Goal: Task Accomplishment & Management: Manage account settings

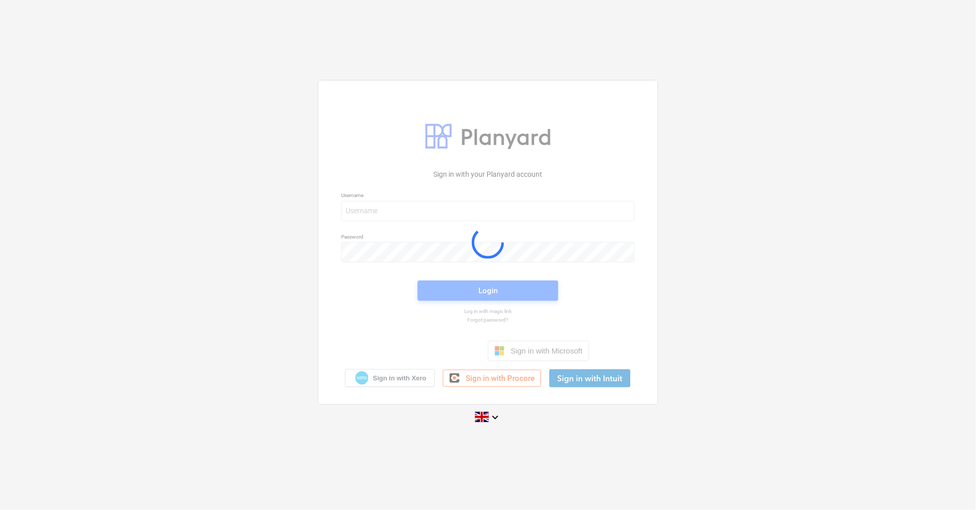
click at [422, 215] on div at bounding box center [487, 242] width 339 height 323
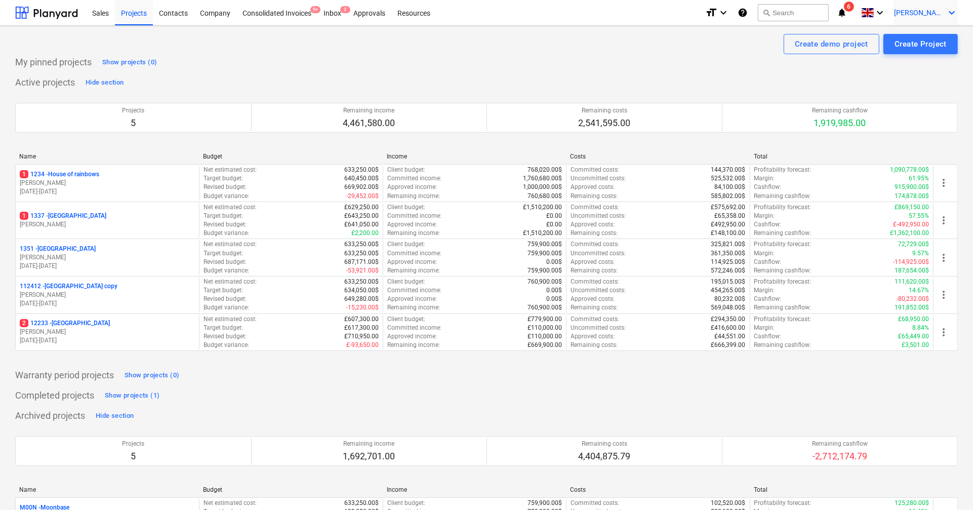
click at [936, 7] on div "[PERSON_NAME] keyboard_arrow_down" at bounding box center [926, 12] width 64 height 25
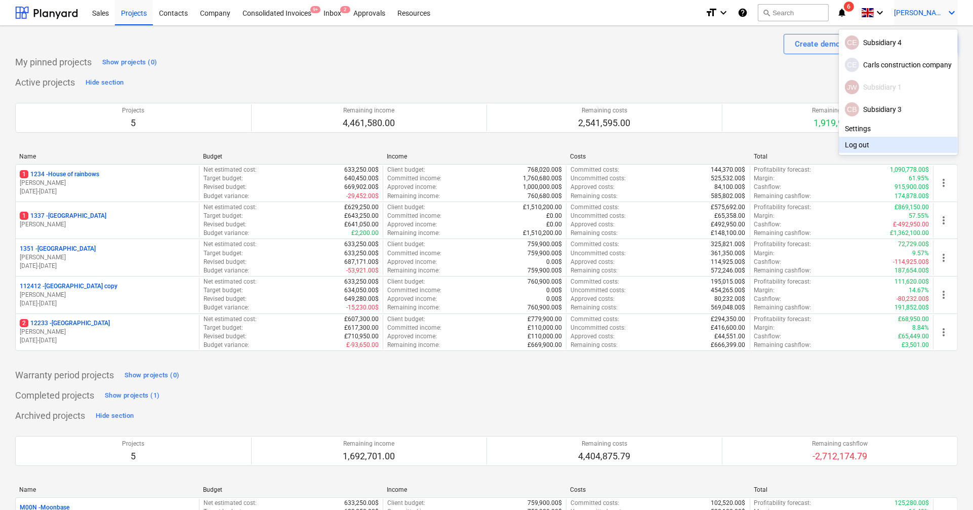
click at [867, 137] on div "Log out" at bounding box center [898, 145] width 119 height 16
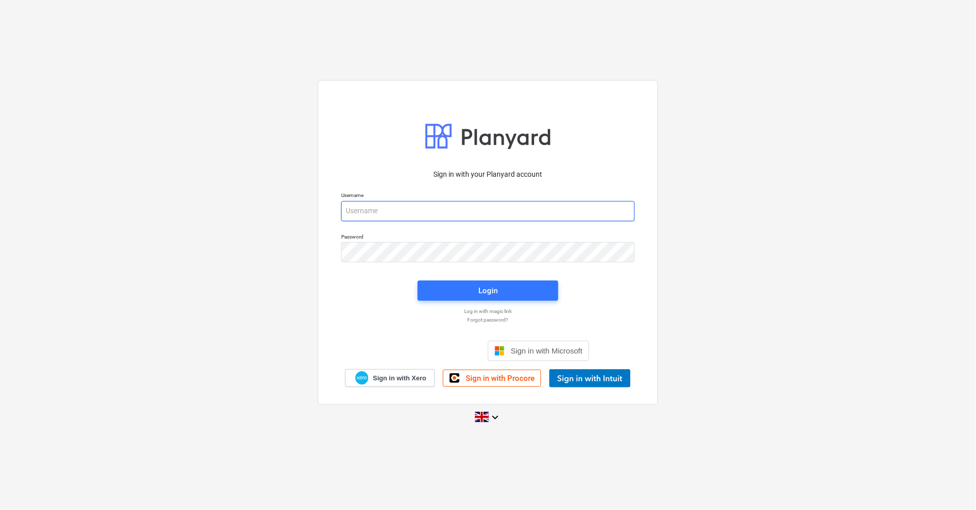
click at [405, 209] on input "email" at bounding box center [488, 211] width 294 height 20
type input "[PERSON_NAME][EMAIL_ADDRESS][DOMAIN_NAME]"
click at [428, 278] on div "Login" at bounding box center [488, 290] width 153 height 32
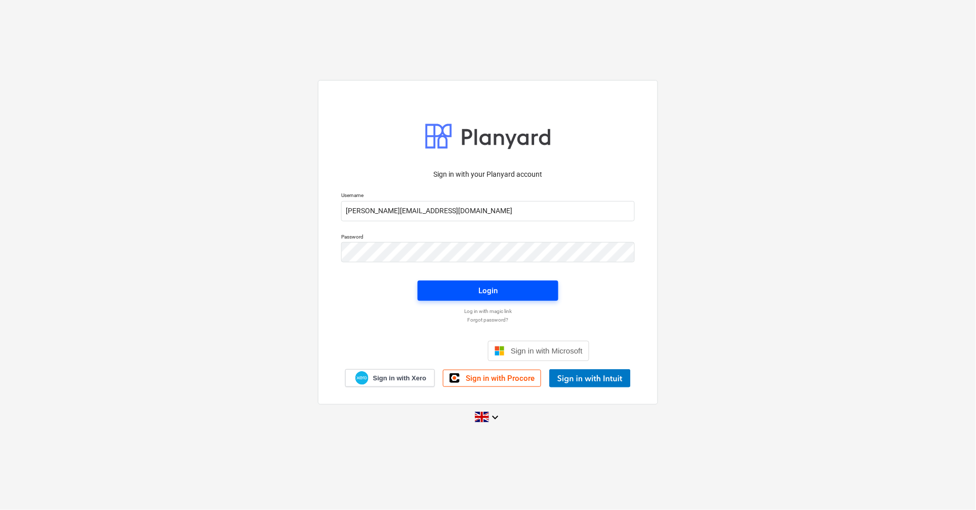
click at [430, 290] on span "Login" at bounding box center [488, 290] width 116 height 13
